Goal: Transaction & Acquisition: Register for event/course

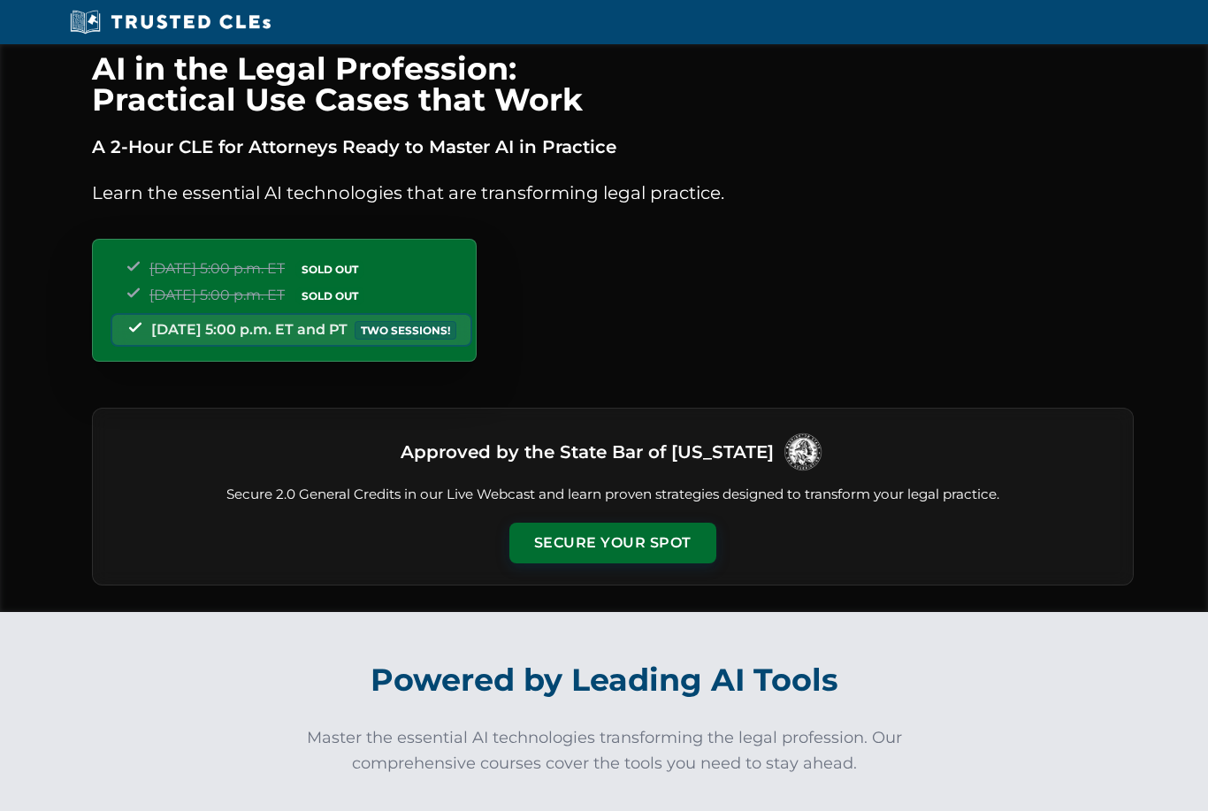
scroll to position [0, 14]
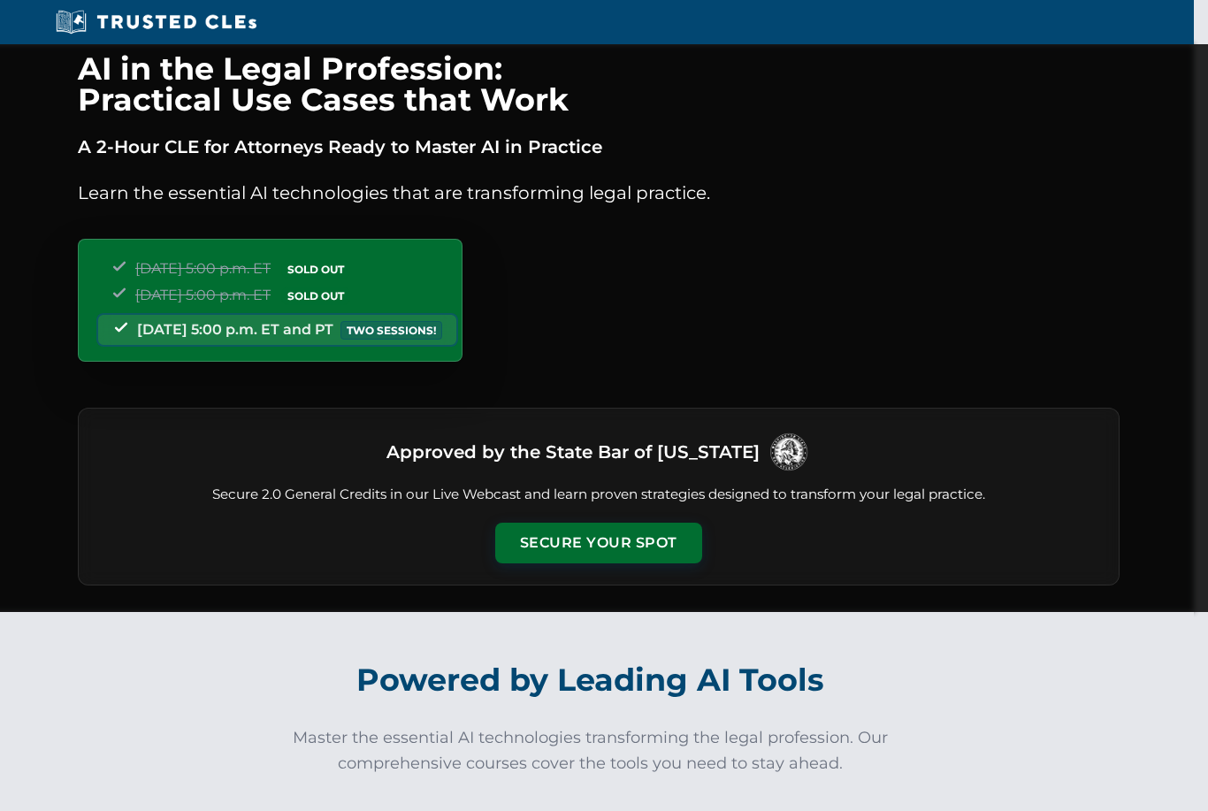
drag, startPoint x: 560, startPoint y: 546, endPoint x: 560, endPoint y: 503, distance: 43.3
click at [560, 546] on button "Secure Your Spot" at bounding box center [598, 543] width 207 height 41
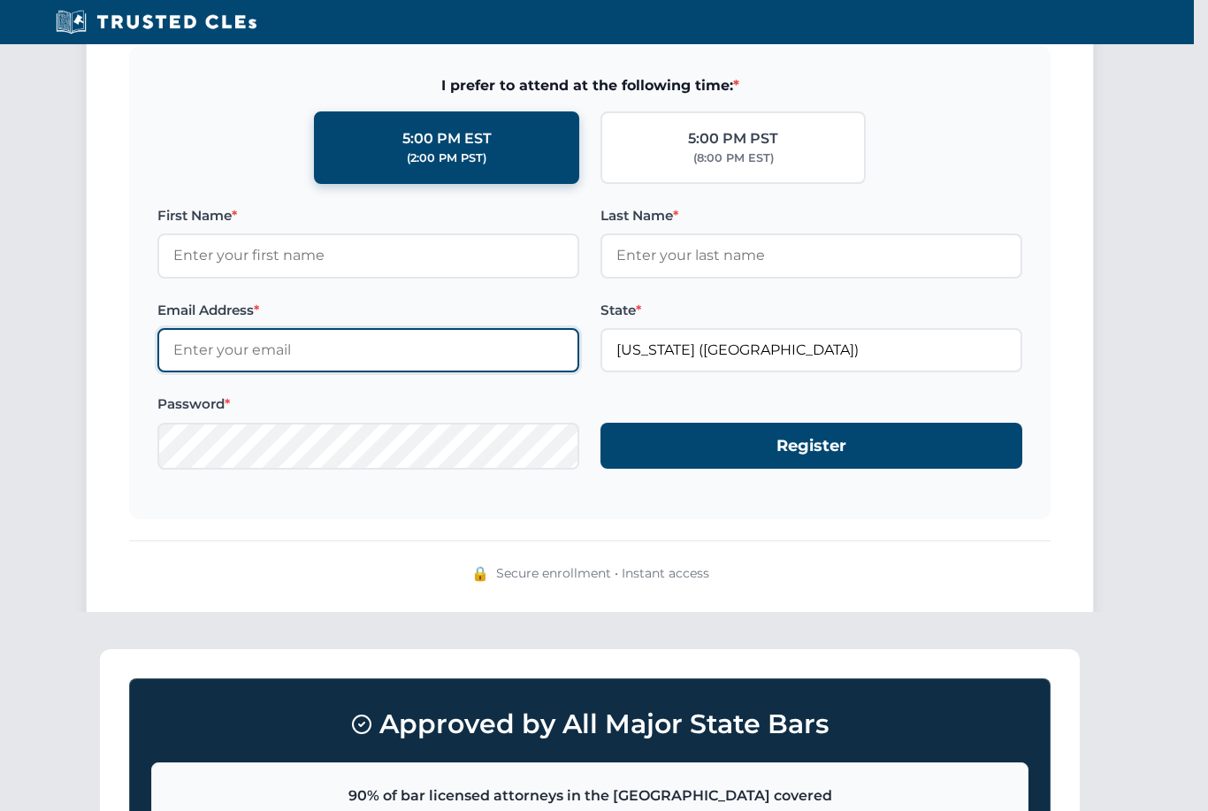
scroll to position [1589, 14]
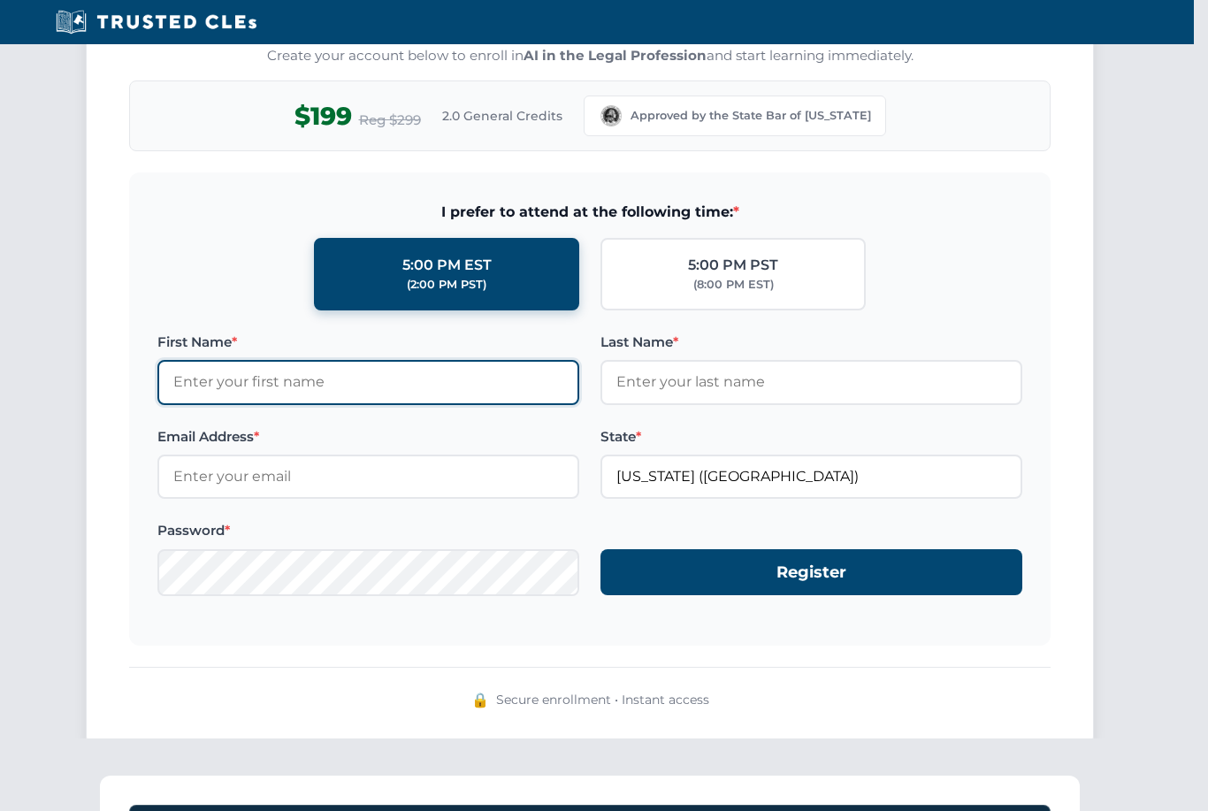
click at [462, 367] on input "First Name *" at bounding box center [368, 382] width 422 height 44
type input "[PERSON_NAME]"
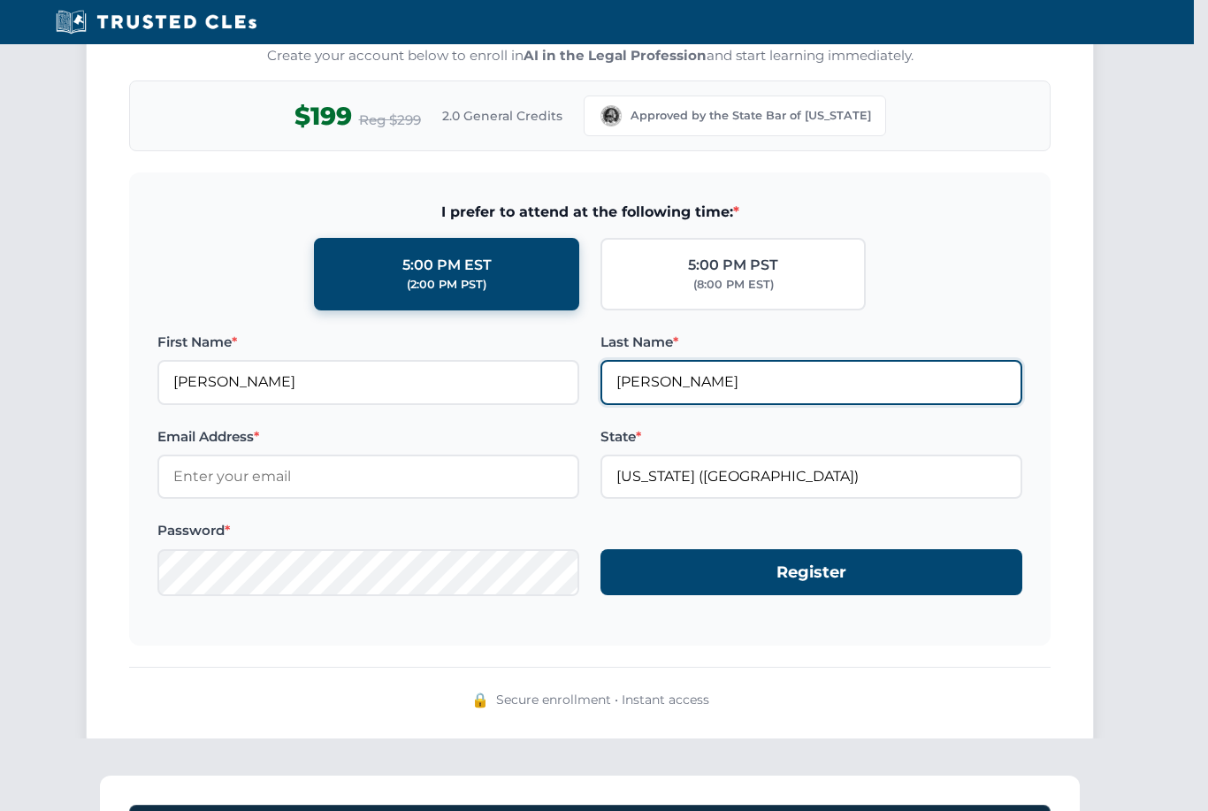
type input "[PERSON_NAME]"
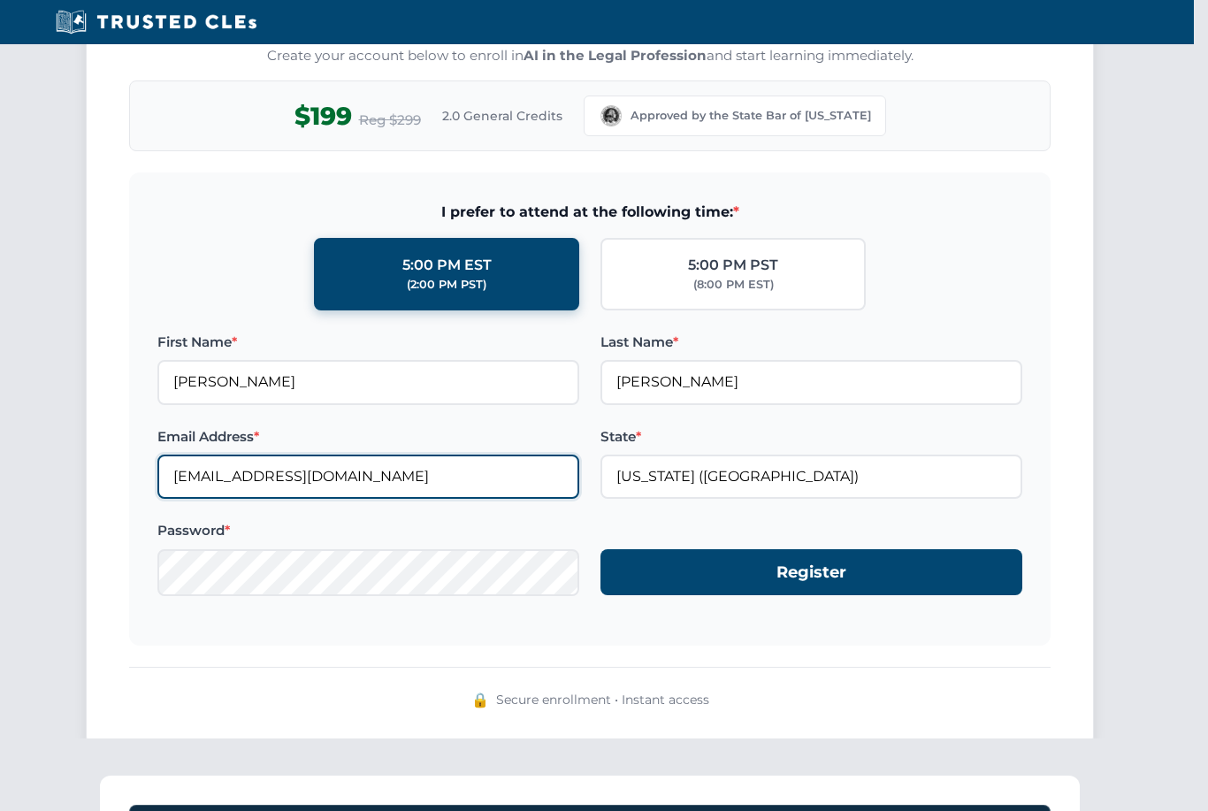
type input "[EMAIL_ADDRESS][DOMAIN_NAME]"
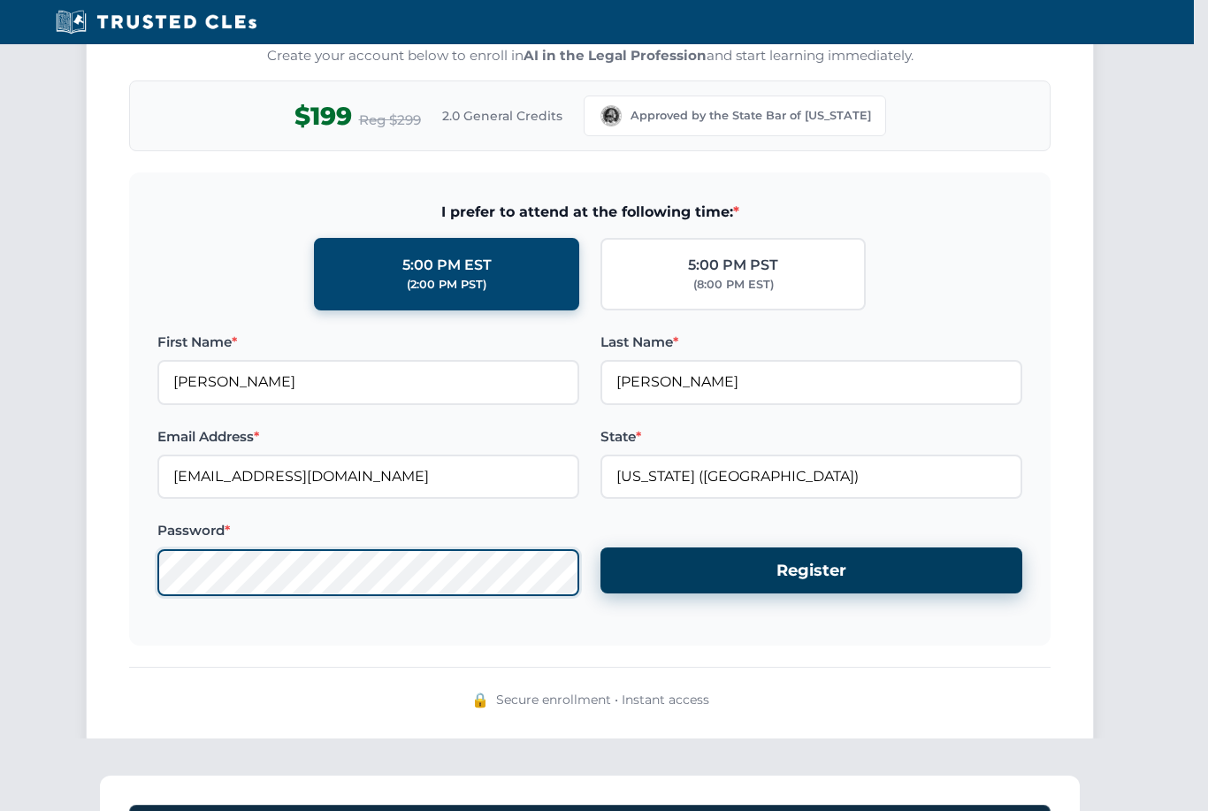
click at [874, 547] on button "Register" at bounding box center [811, 570] width 422 height 47
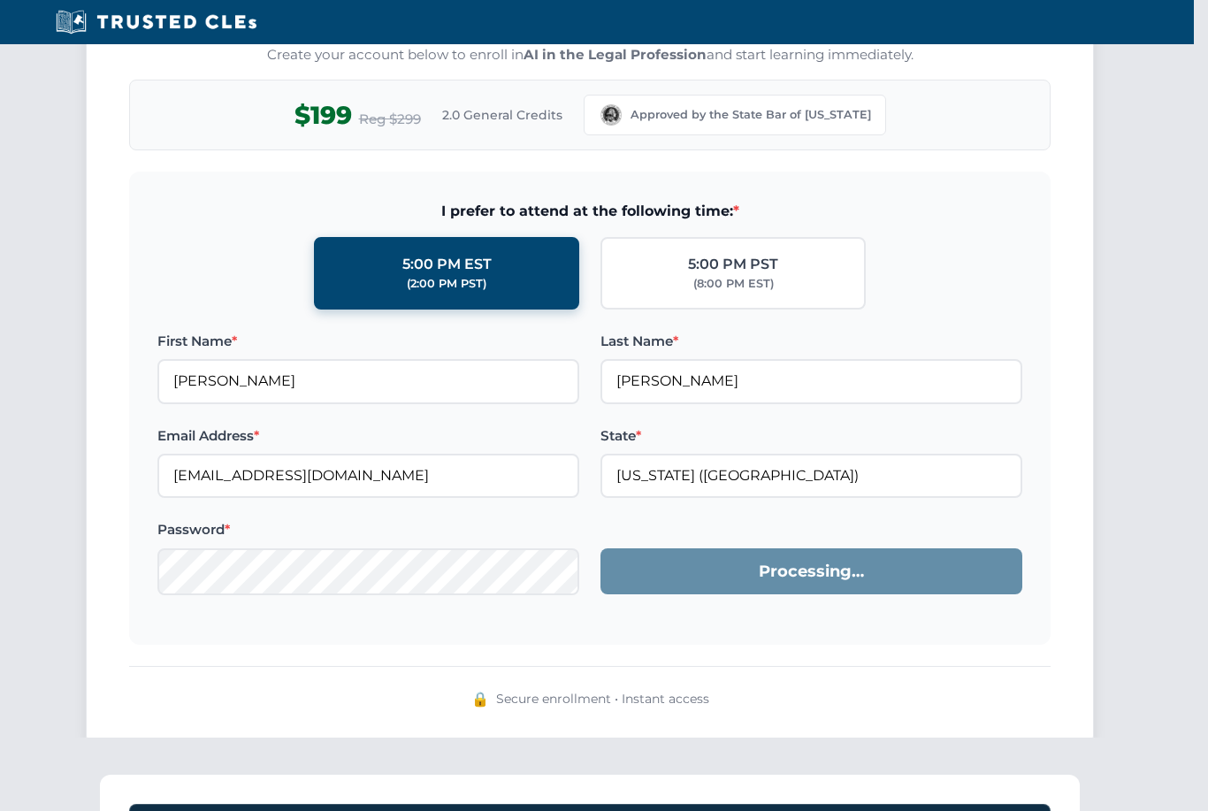
scroll to position [1590, 14]
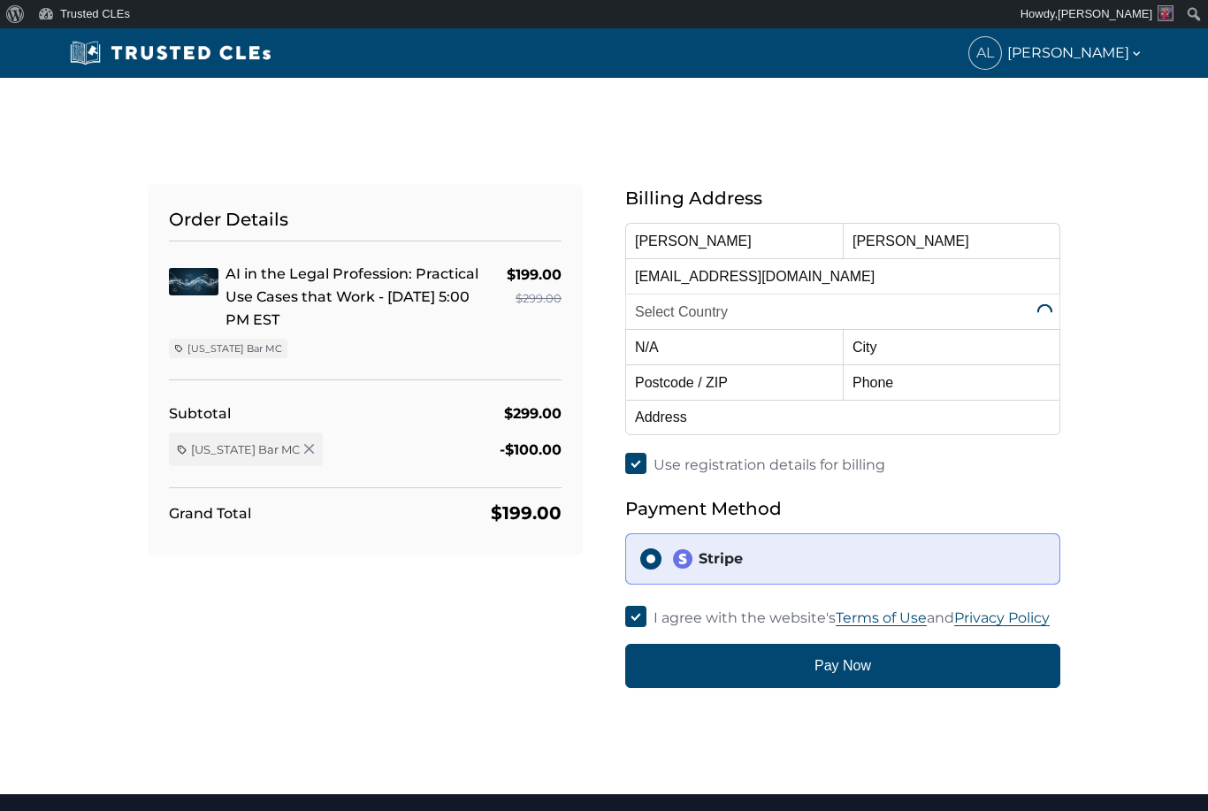
select select "[GEOGRAPHIC_DATA]"
select select "[US_STATE]"
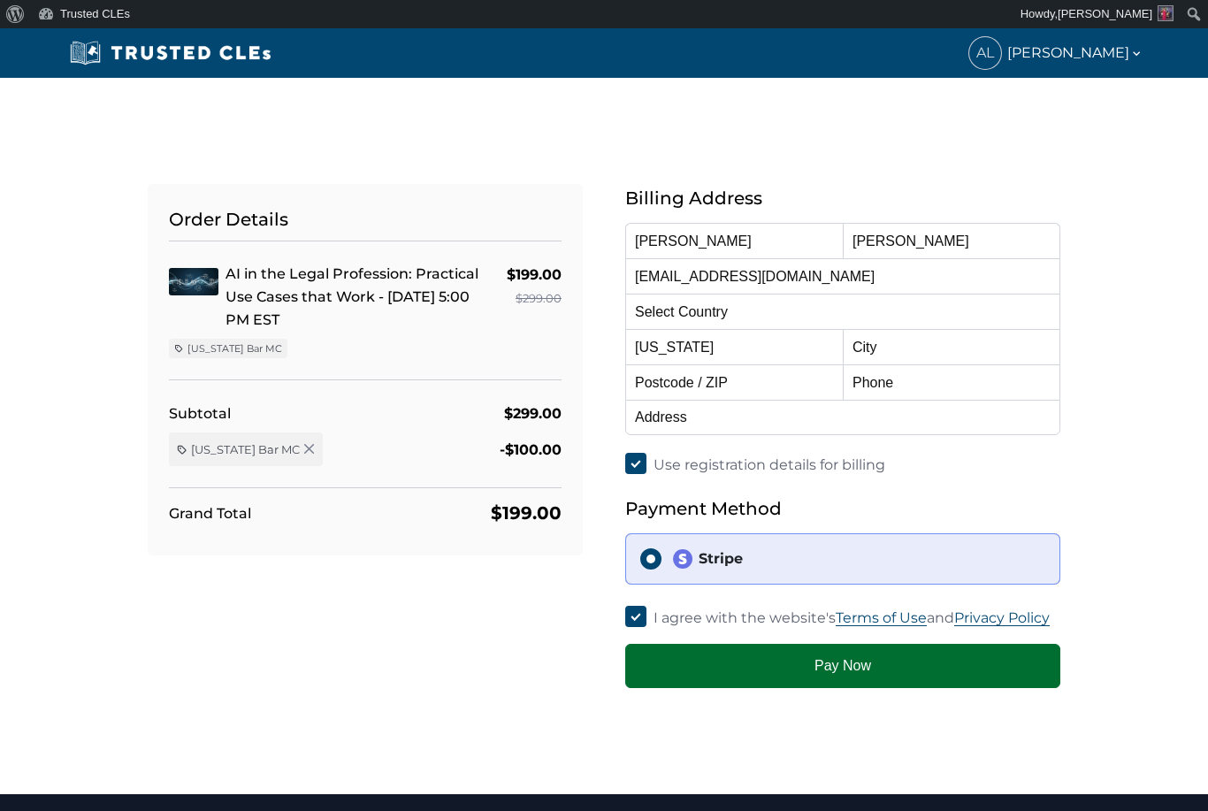
click at [765, 650] on button "Pay Now" at bounding box center [842, 666] width 435 height 44
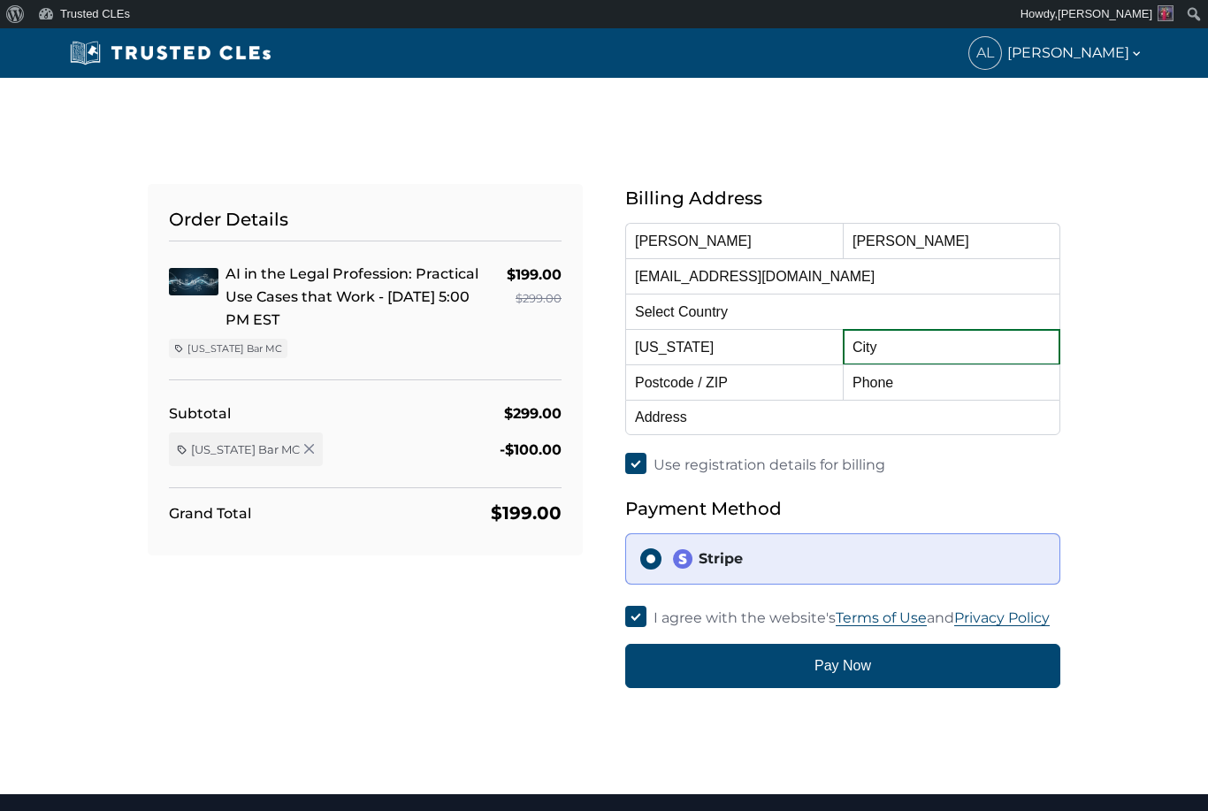
type input "S"
type input "[GEOGRAPHIC_DATA]"
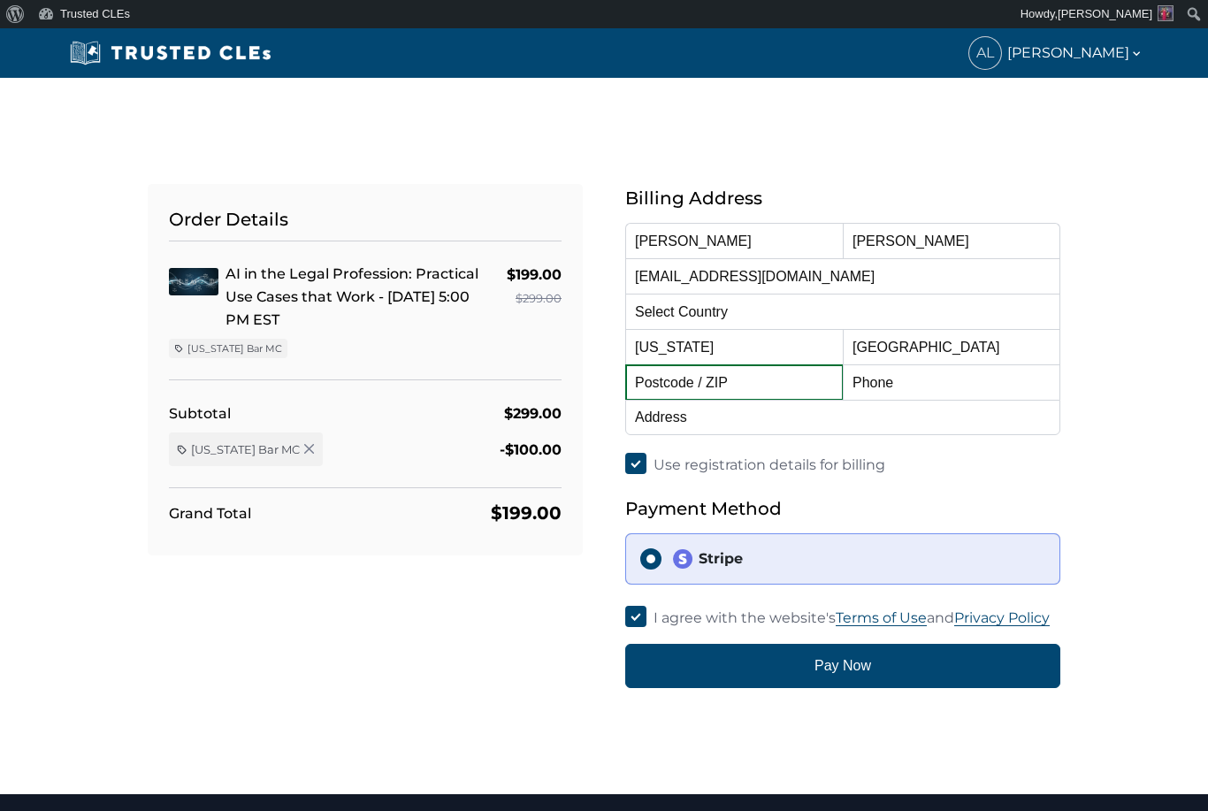
type input "98101"
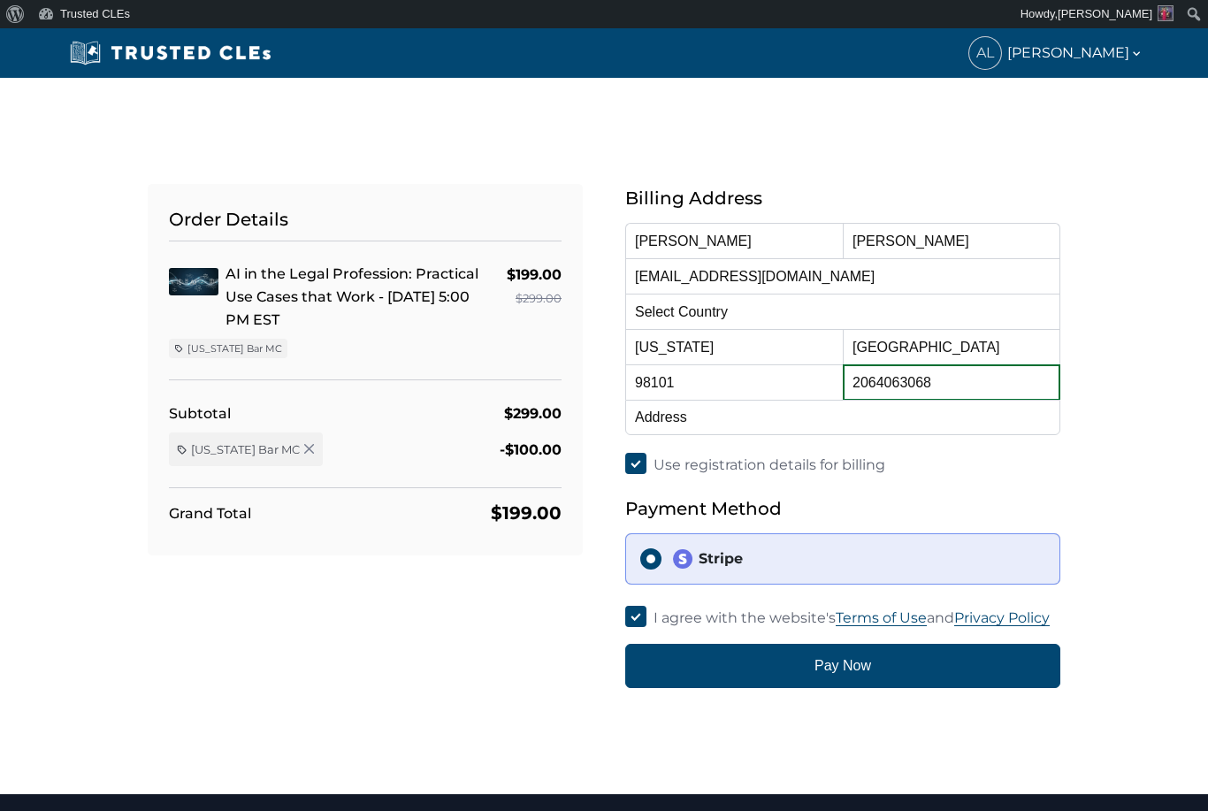
type input "2064063068"
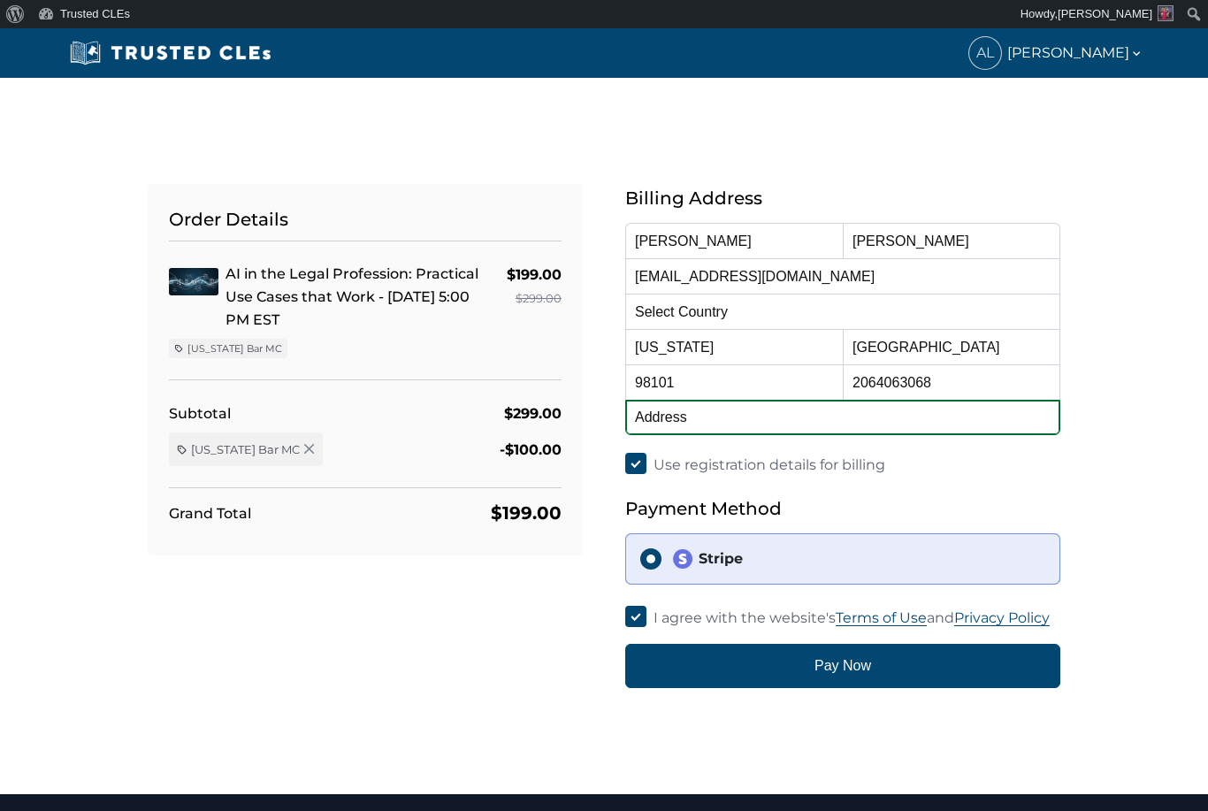
type input "[STREET_ADDRESS]"
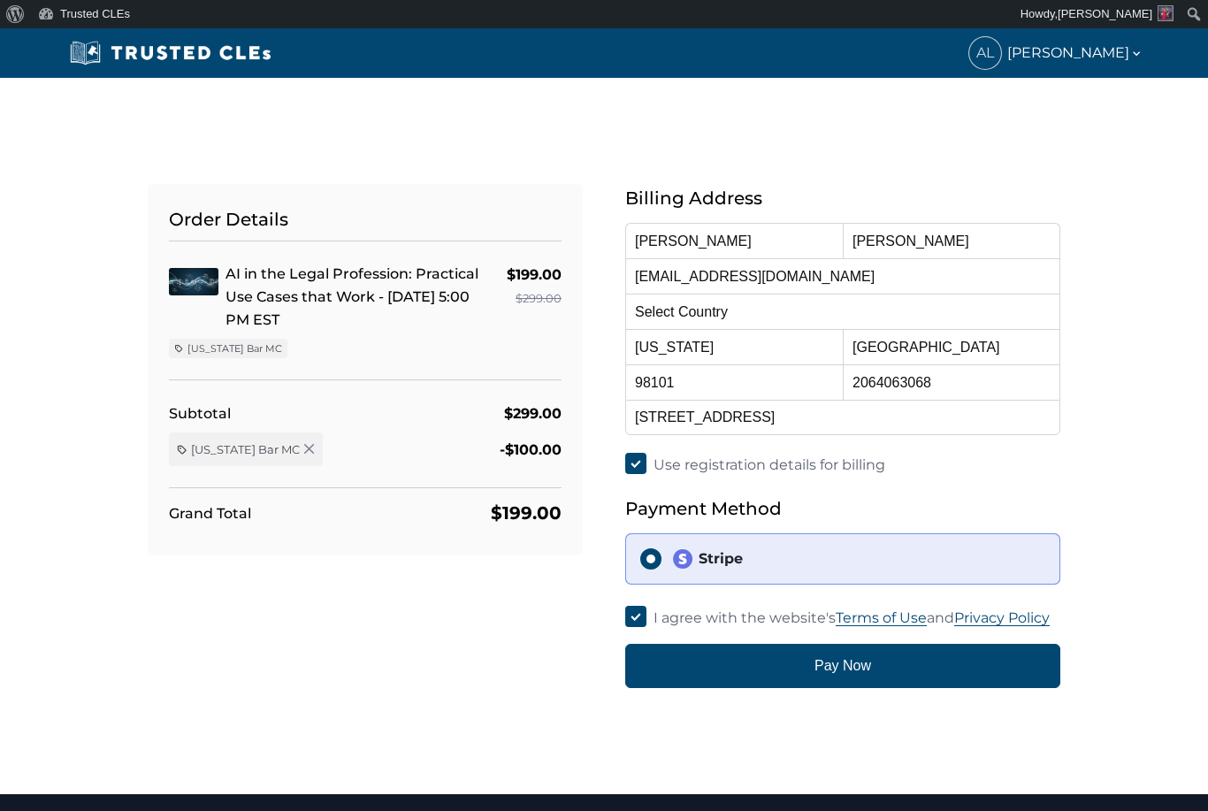
click at [791, 661] on button "Pay Now" at bounding box center [842, 666] width 435 height 44
